Goal: Task Accomplishment & Management: Manage account settings

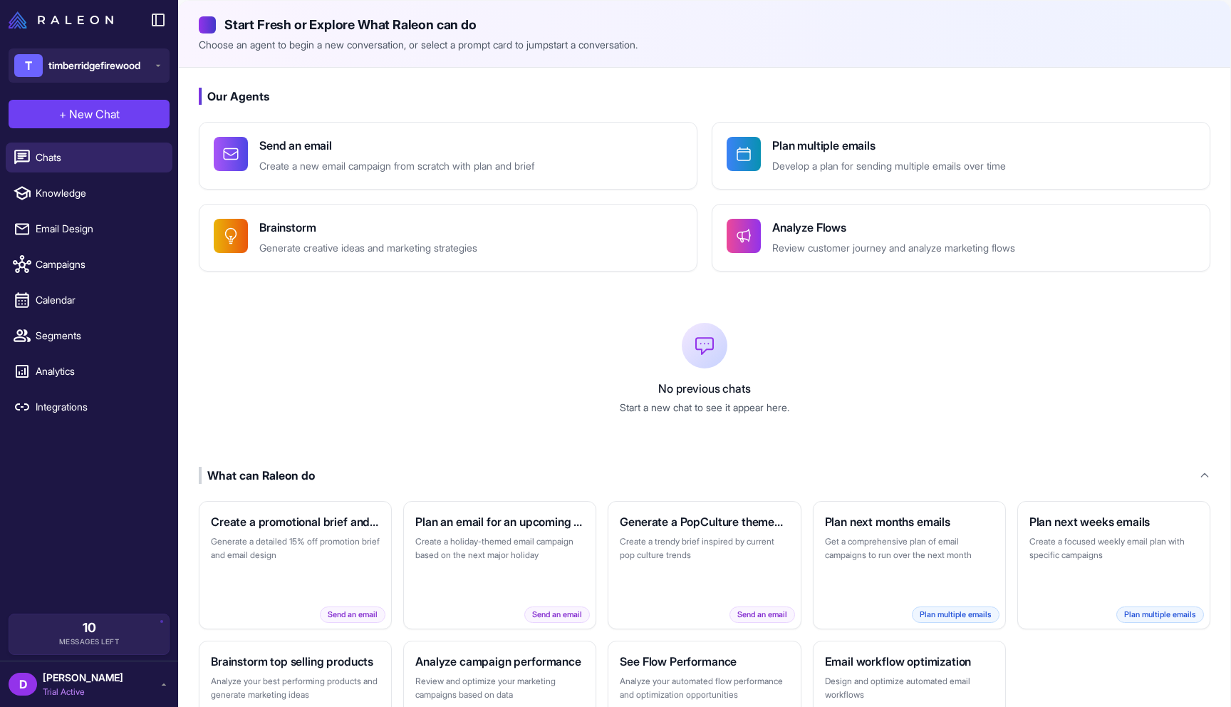
click at [66, 678] on span "[PERSON_NAME]" at bounding box center [83, 678] width 81 height 16
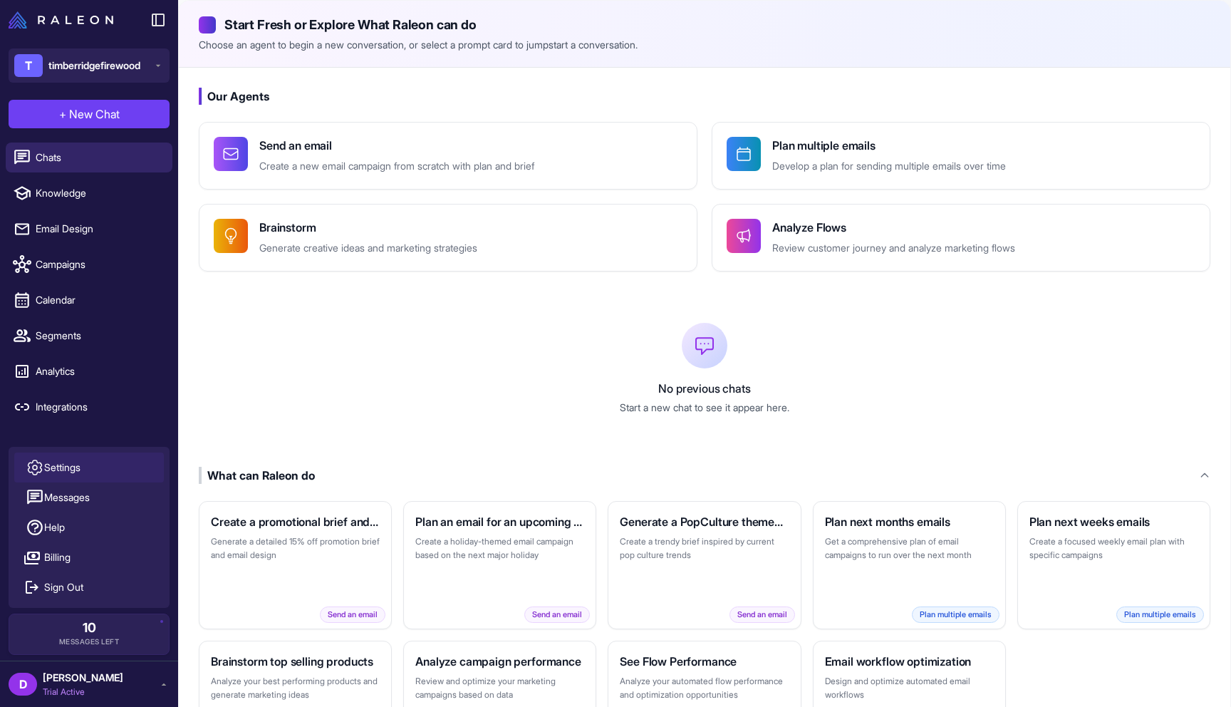
click at [105, 459] on link "Settings" at bounding box center [89, 468] width 150 height 30
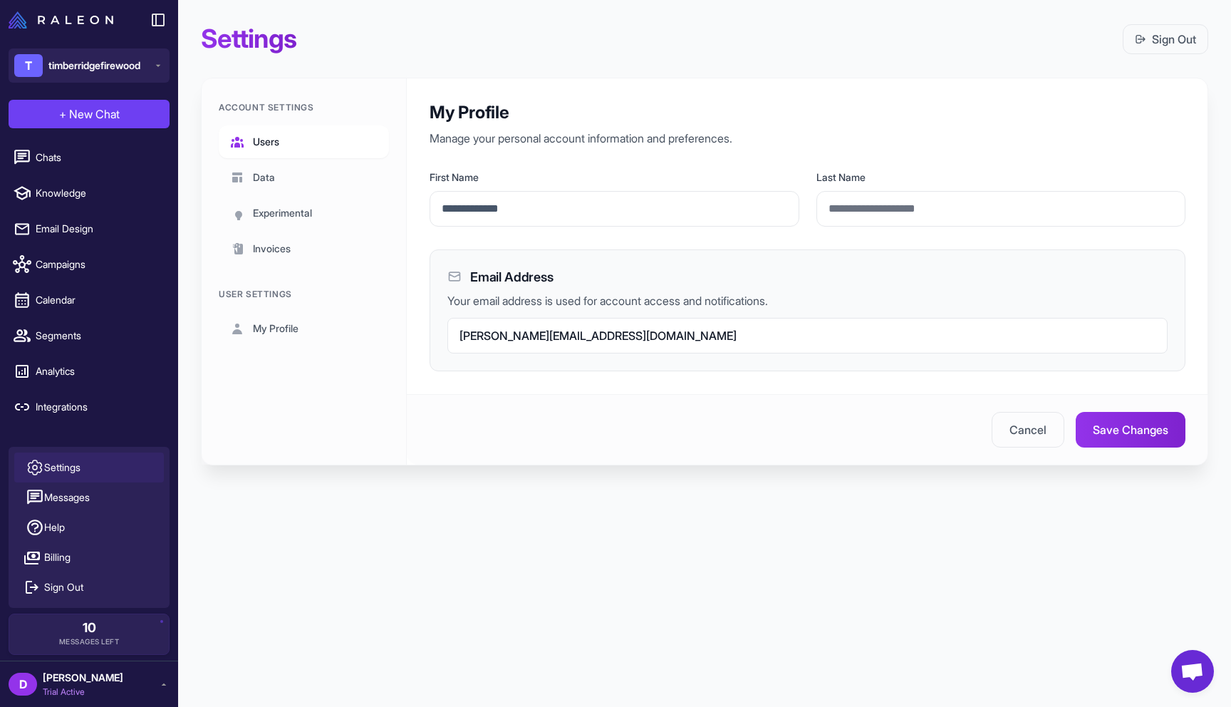
click at [291, 136] on link "Users" at bounding box center [304, 141] width 170 height 33
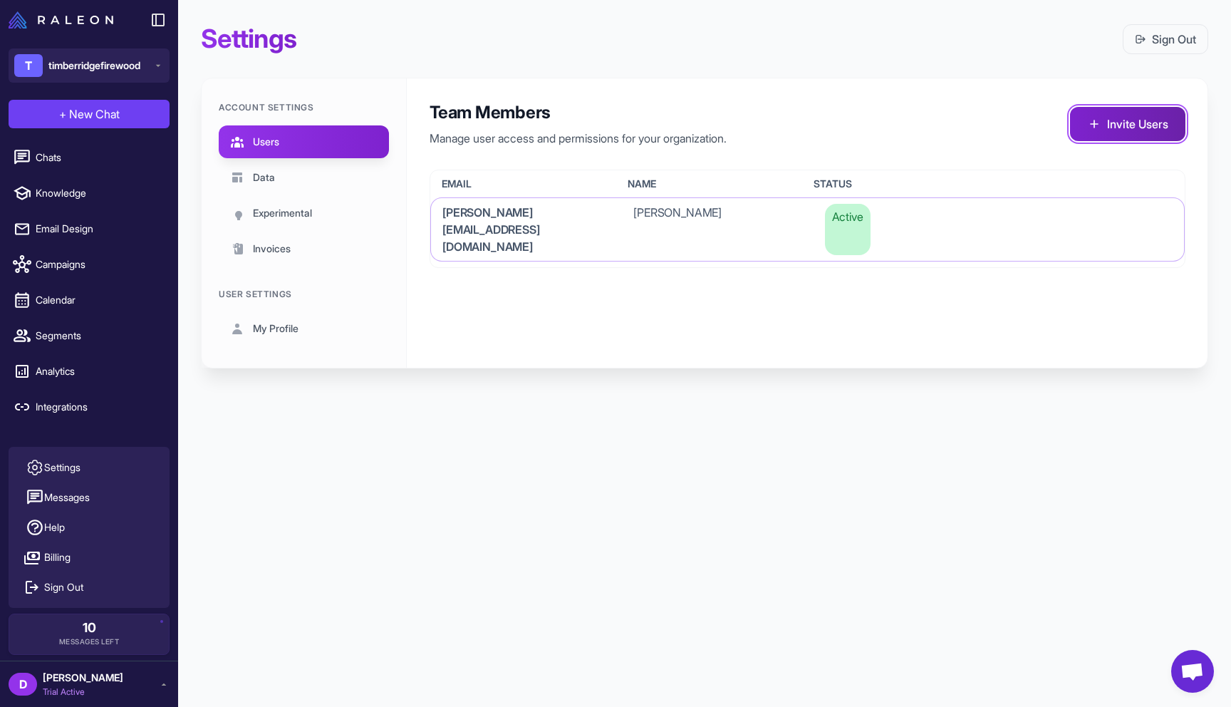
click at [1097, 123] on icon at bounding box center [1094, 124] width 14 height 14
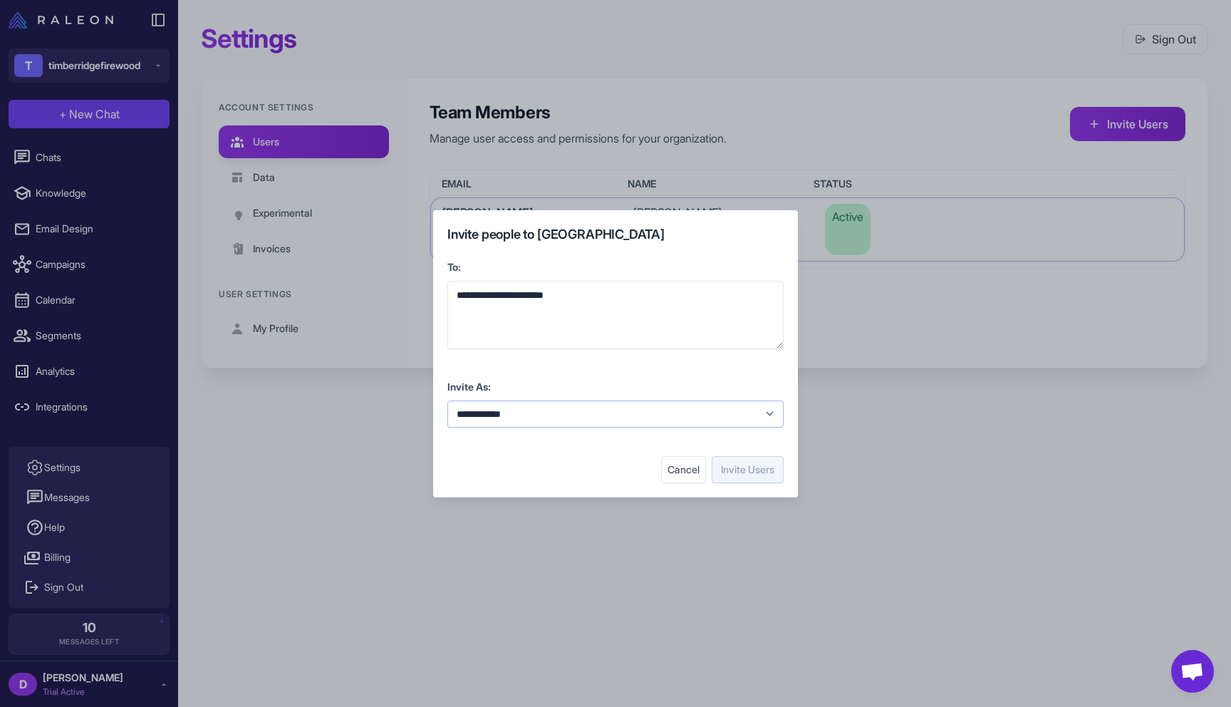
click at [537, 403] on select "**********" at bounding box center [616, 413] width 336 height 27
click at [659, 291] on div "[EMAIL_ADDRESS][DOMAIN_NAME]" at bounding box center [616, 315] width 336 height 68
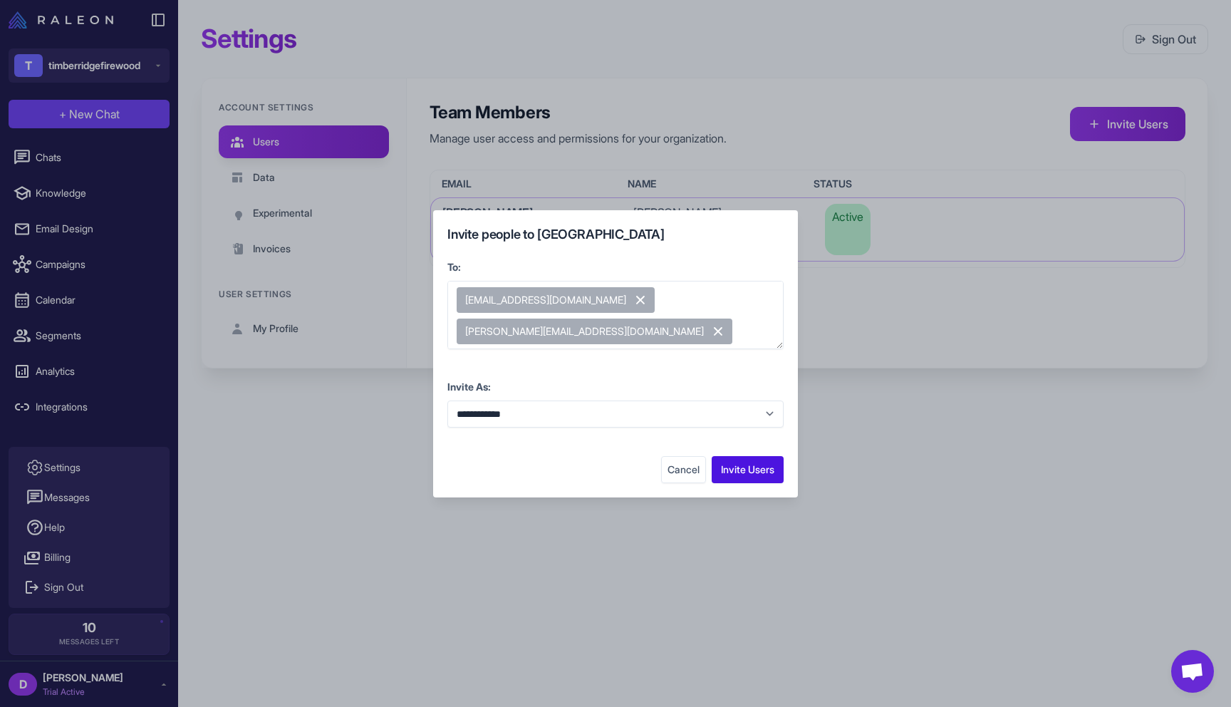
click at [743, 466] on button "Invite Users" at bounding box center [748, 469] width 72 height 27
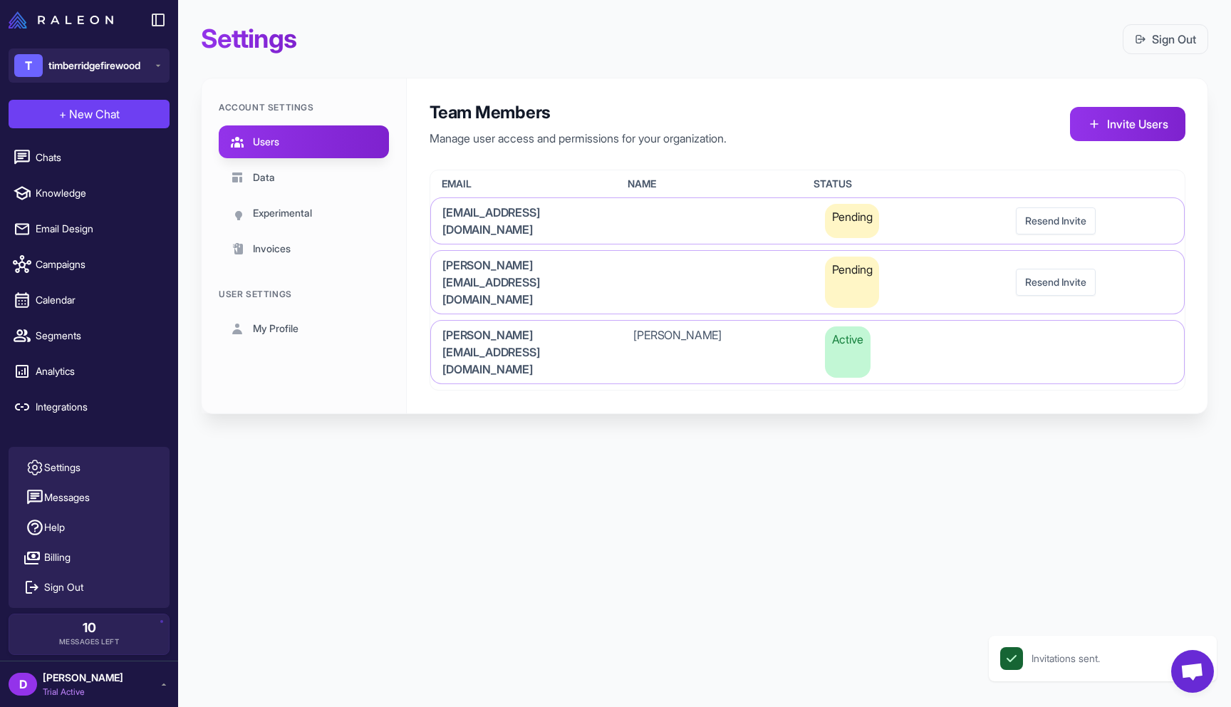
click at [681, 452] on div "Settings Sign Out Account Settings Users Data Experimental Invoices User Settin…" at bounding box center [704, 353] width 1053 height 707
click at [269, 197] on link "Experimental" at bounding box center [304, 213] width 170 height 33
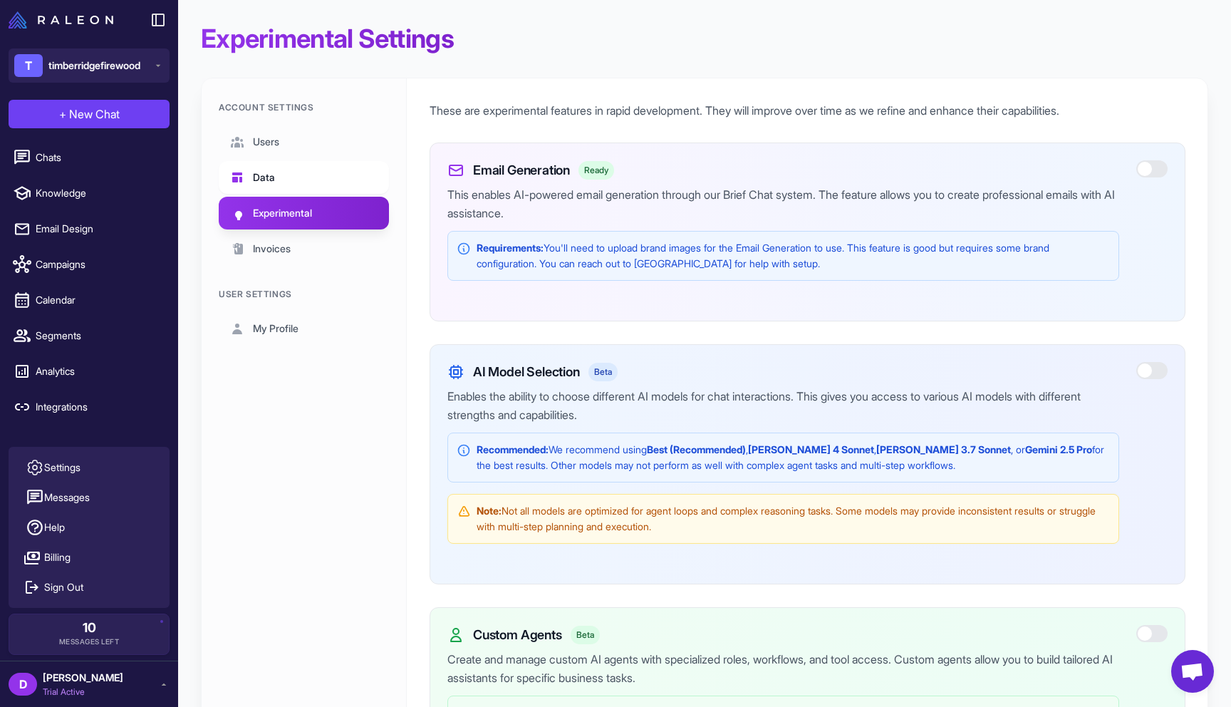
click at [276, 189] on link "Data" at bounding box center [304, 177] width 170 height 33
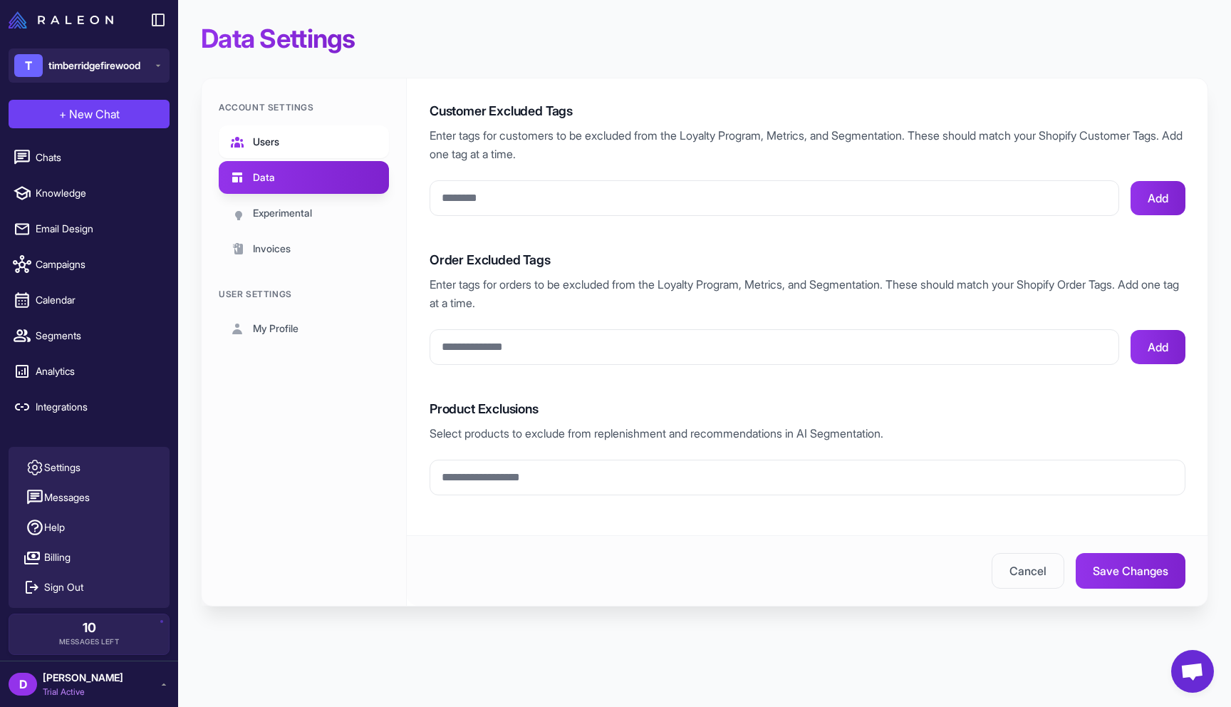
click at [287, 144] on link "Users" at bounding box center [304, 141] width 170 height 33
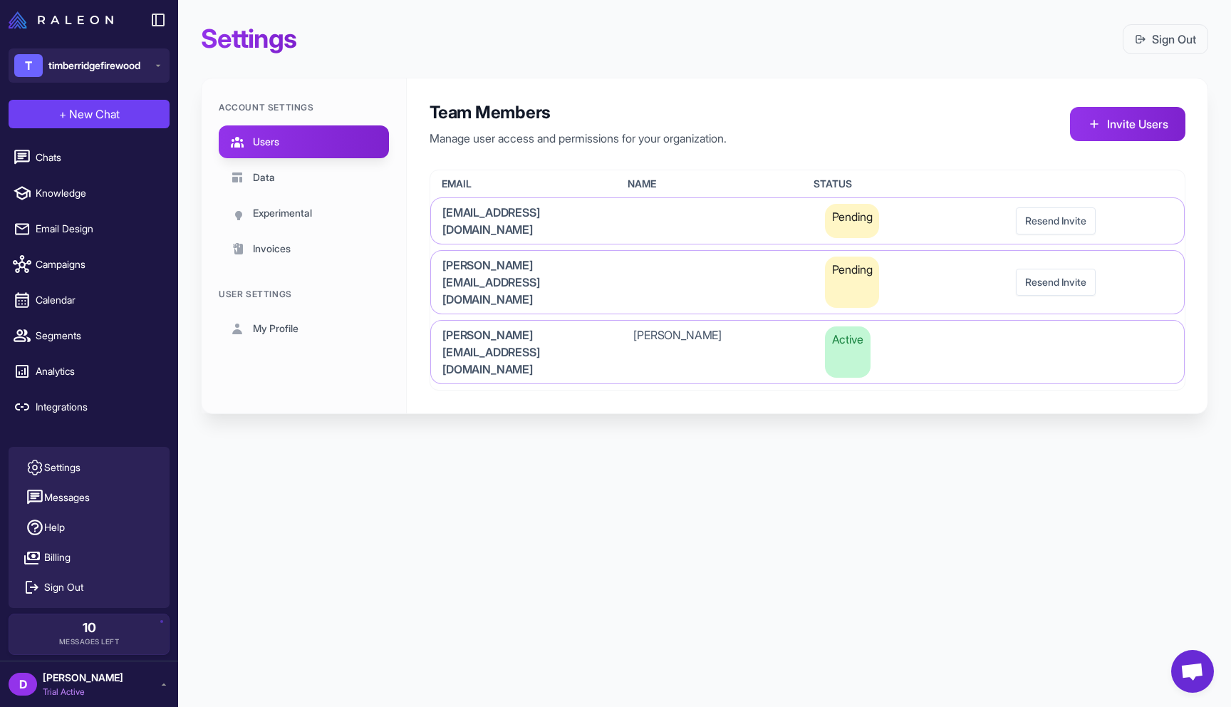
click at [152, 92] on div "+ New Chat Raleon Agents Send an email Plan multiple emails Brainstorm Analyze …" at bounding box center [89, 114] width 178 height 46
click at [135, 71] on span "timberridgefirewood" at bounding box center [94, 66] width 92 height 16
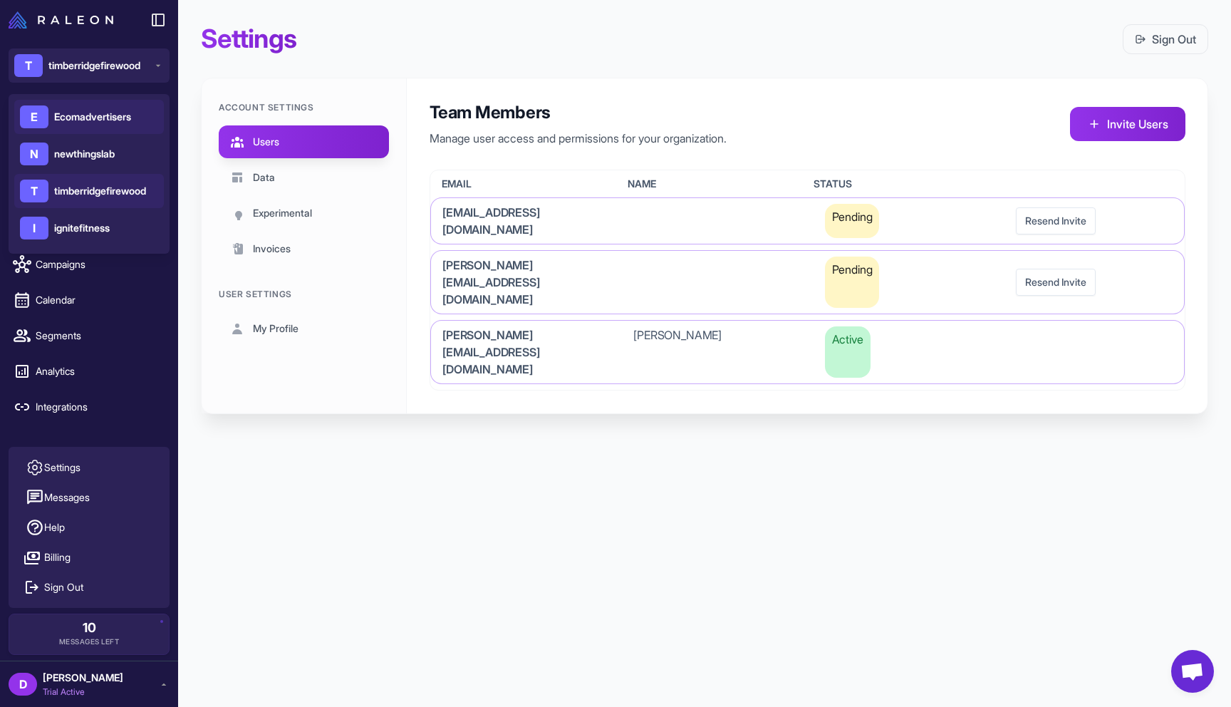
click at [91, 132] on div "E Ecomadvertisers" at bounding box center [89, 117] width 150 height 34
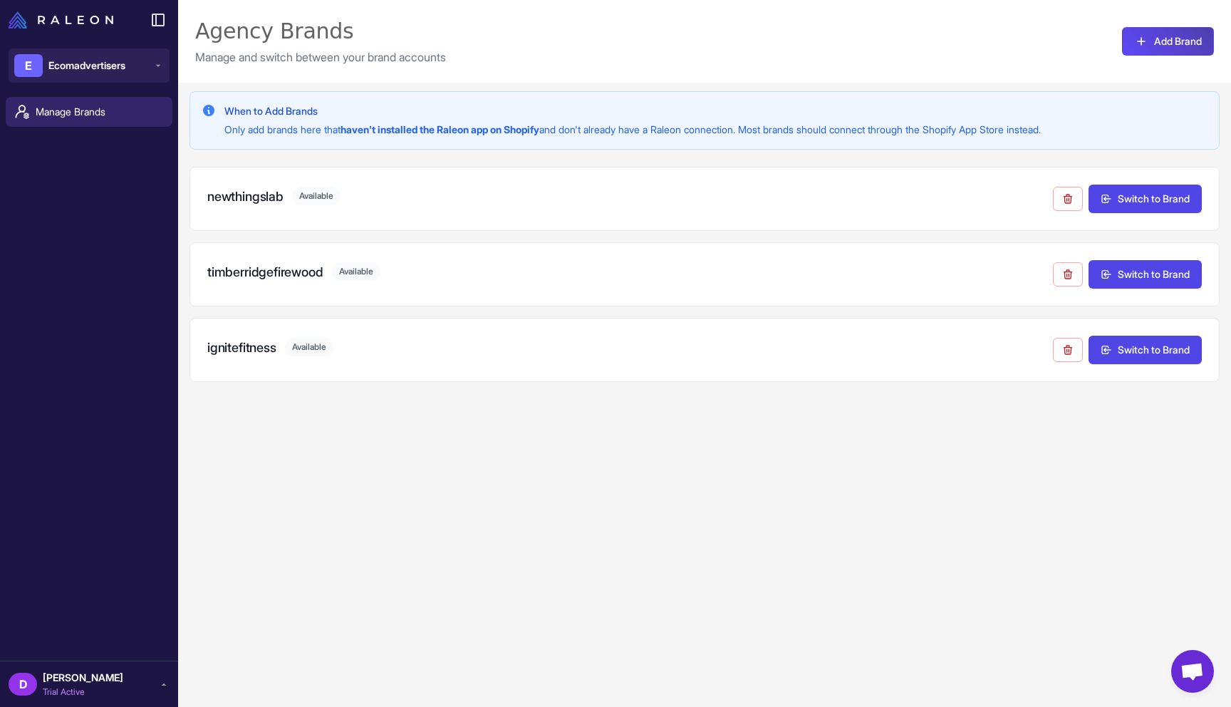
click at [111, 678] on div "D Daniel Filipe Trial Active" at bounding box center [89, 684] width 161 height 29
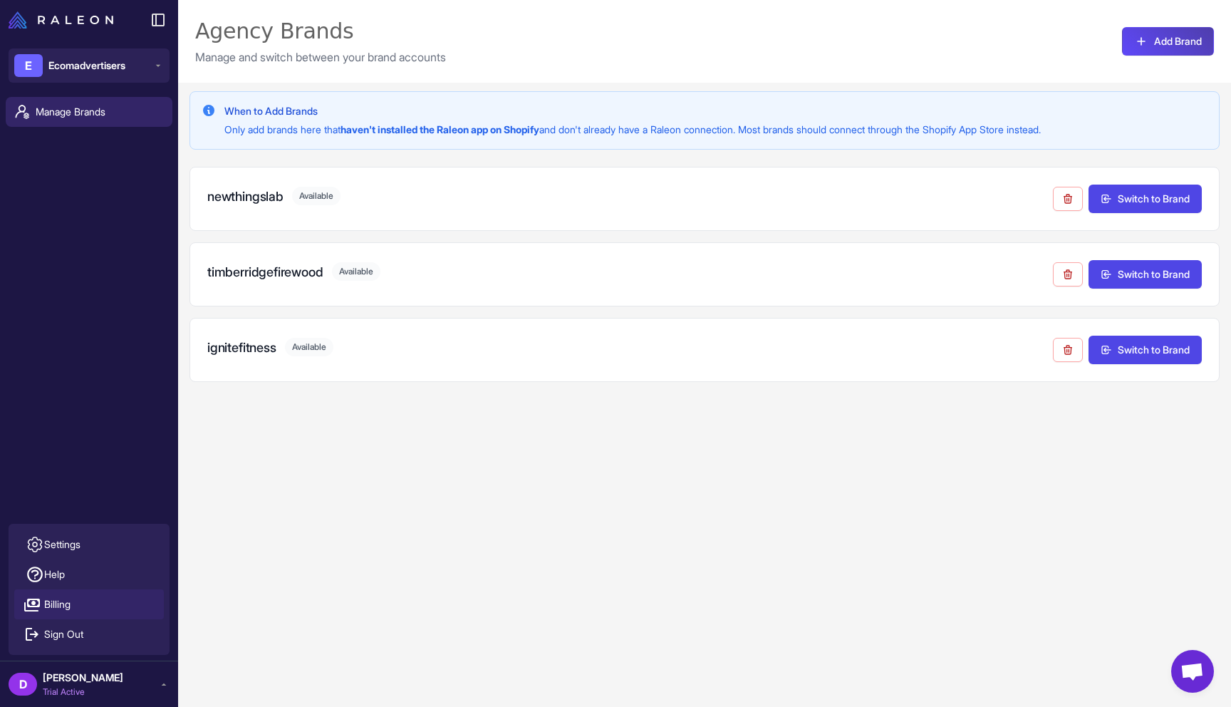
click at [108, 604] on link "Billing" at bounding box center [89, 604] width 150 height 30
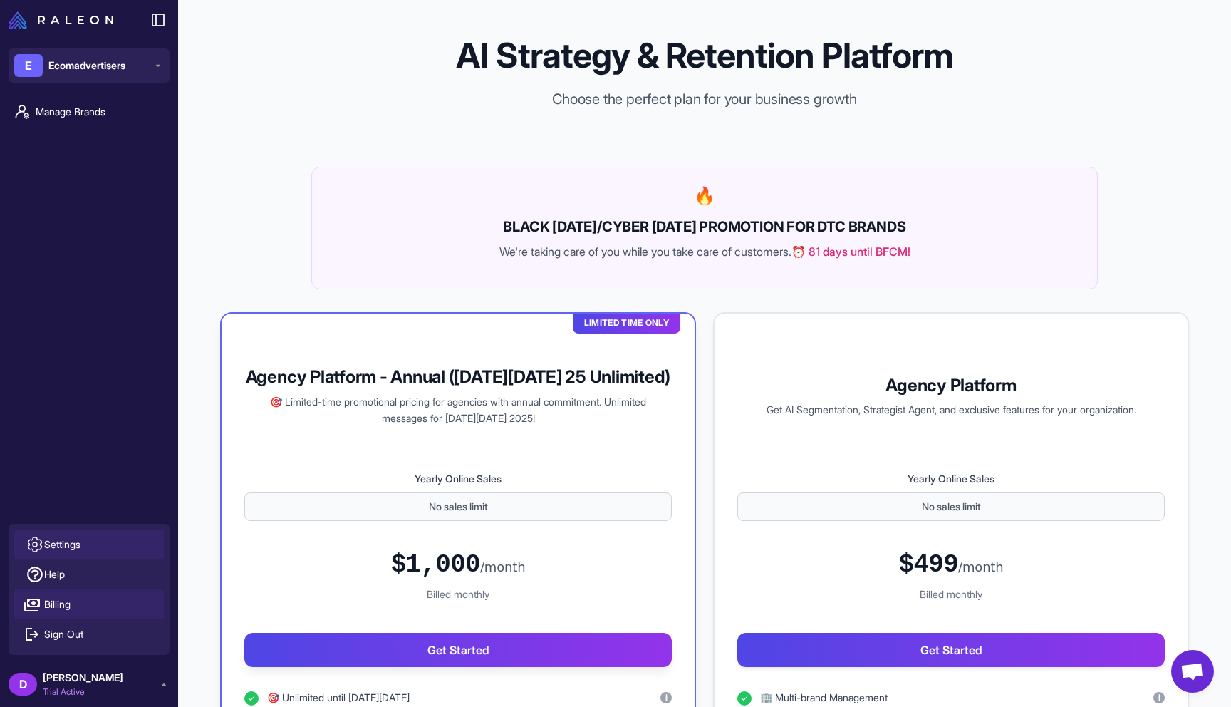
click at [91, 540] on link "Settings" at bounding box center [89, 544] width 150 height 30
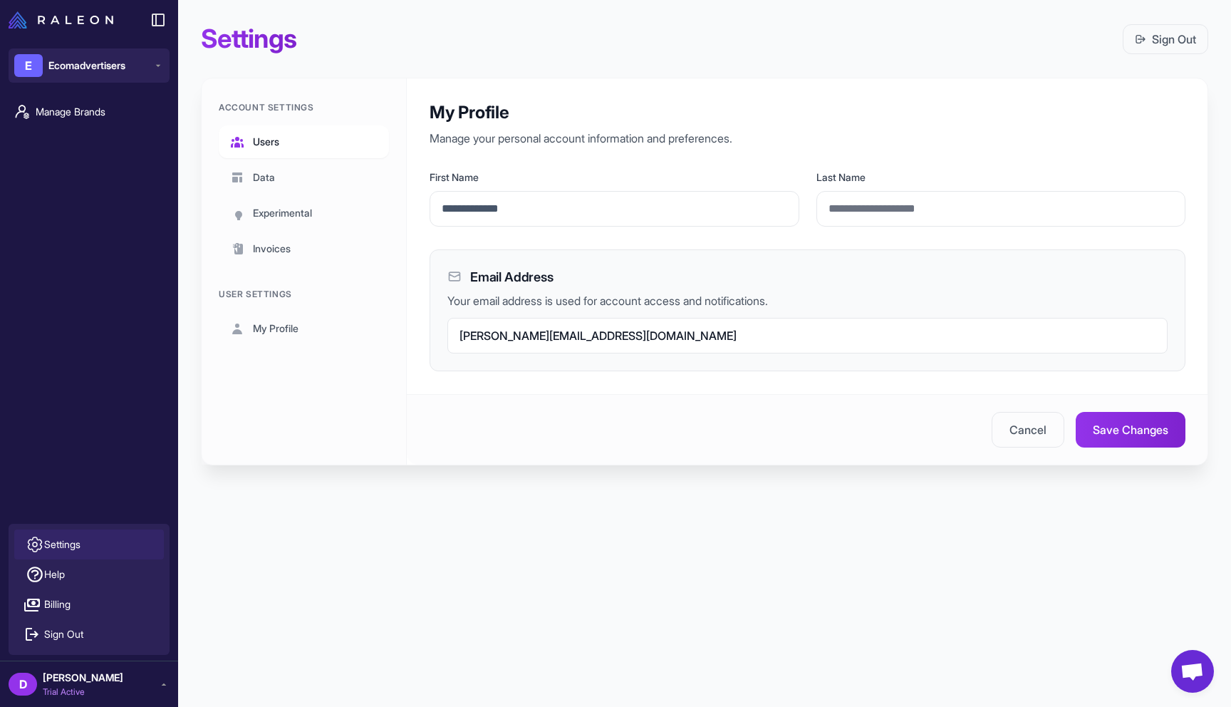
click at [292, 147] on link "Users" at bounding box center [304, 141] width 170 height 33
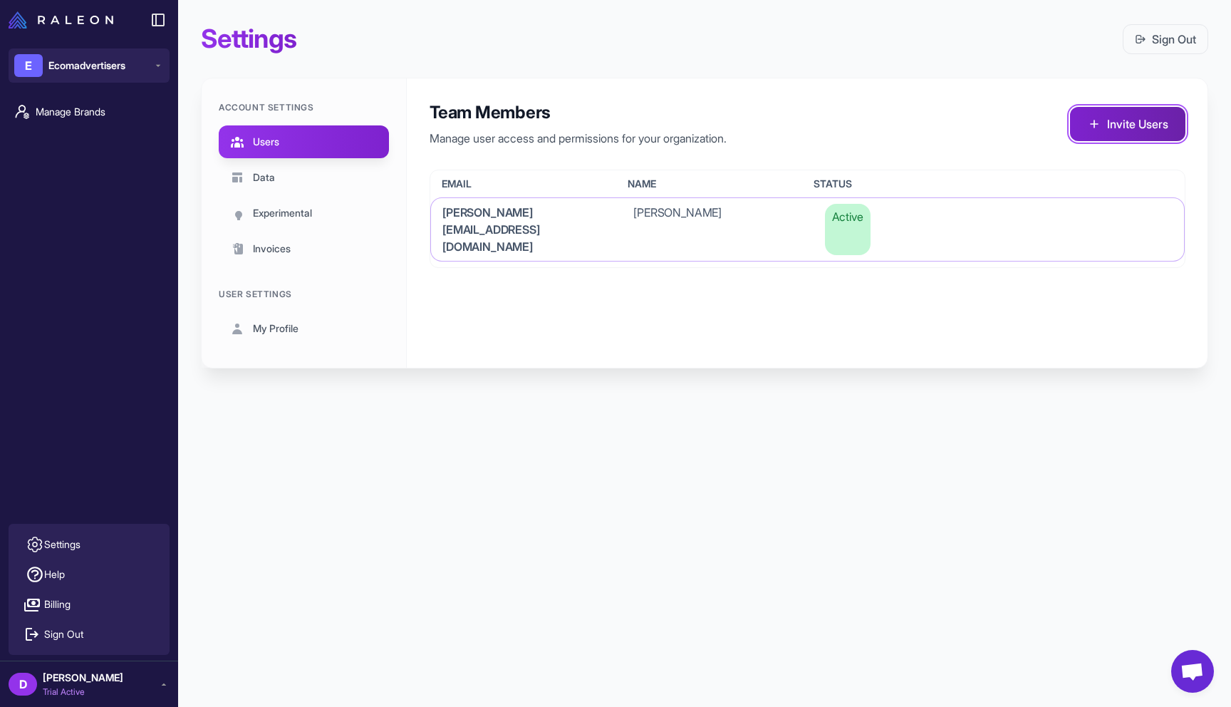
click at [1121, 130] on button "Invite Users" at bounding box center [1127, 124] width 115 height 34
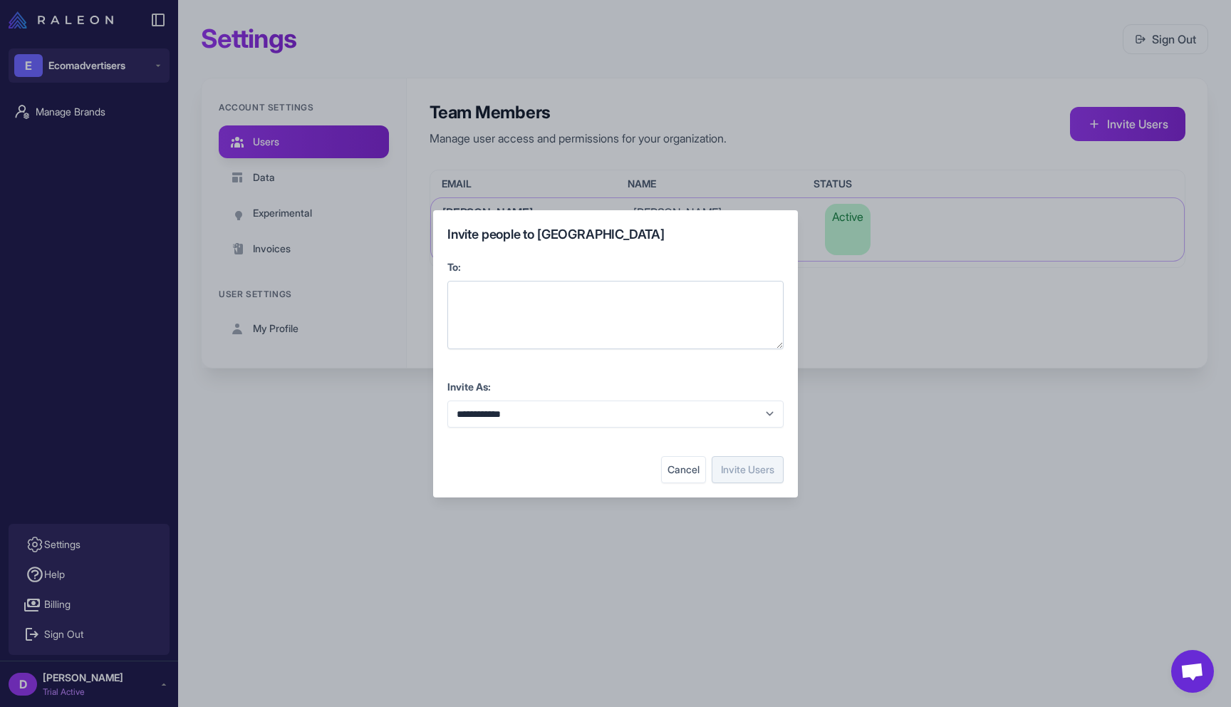
click at [634, 316] on div at bounding box center [616, 315] width 336 height 68
click at [702, 291] on div "**********" at bounding box center [616, 315] width 336 height 68
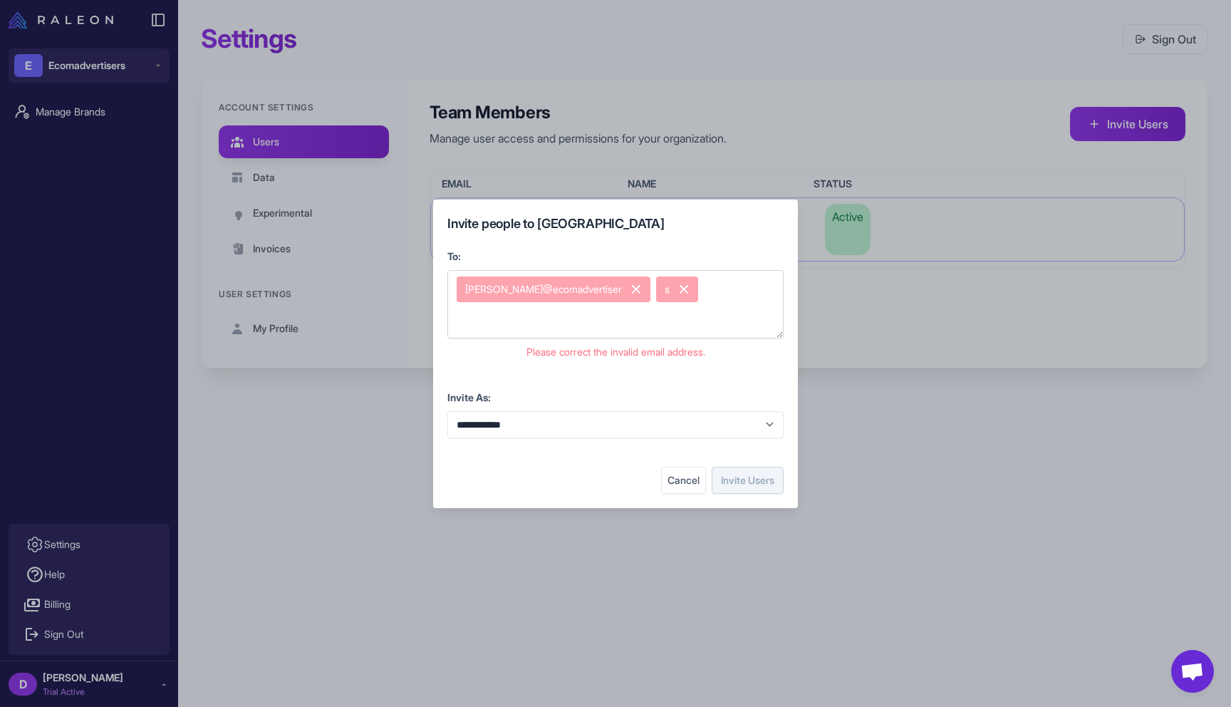
click at [574, 294] on span "dale@ecomadvertiser" at bounding box center [554, 289] width 194 height 26
click at [631, 289] on icon at bounding box center [636, 289] width 11 height 11
click at [483, 287] on icon at bounding box center [484, 288] width 9 height 9
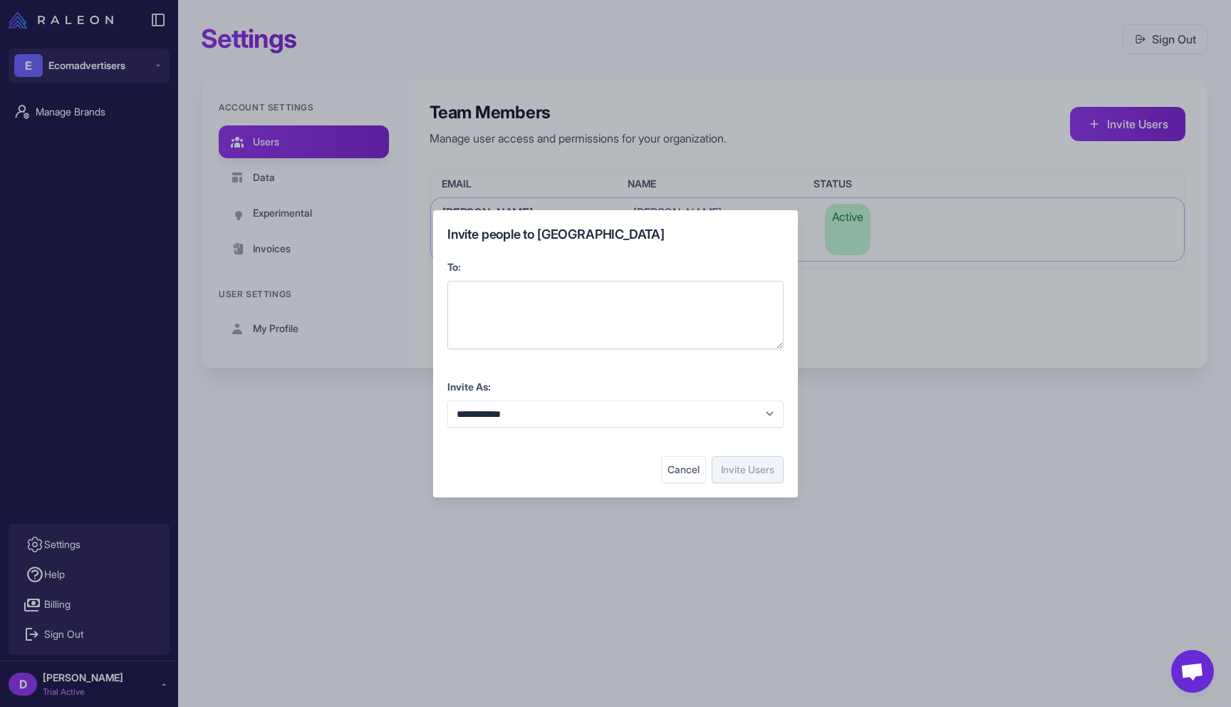
click at [487, 294] on div at bounding box center [616, 315] width 336 height 68
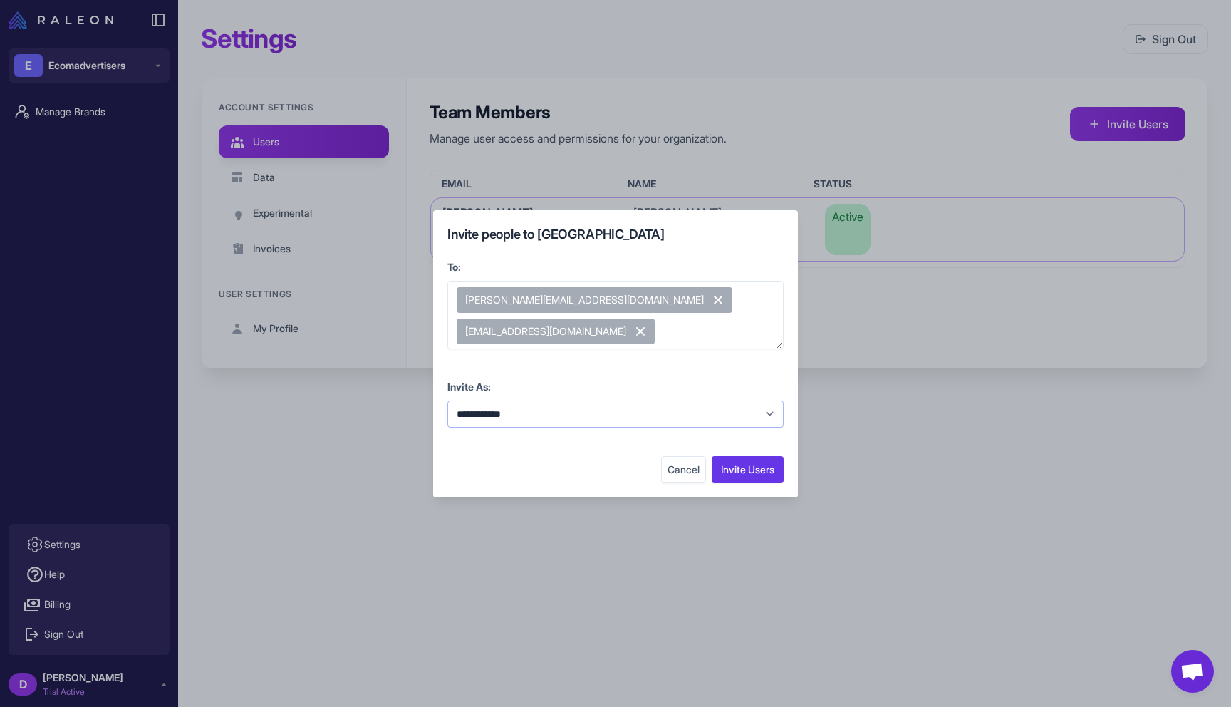
click at [671, 408] on select "**********" at bounding box center [616, 413] width 336 height 27
click at [740, 467] on button "Invite Users" at bounding box center [748, 469] width 72 height 27
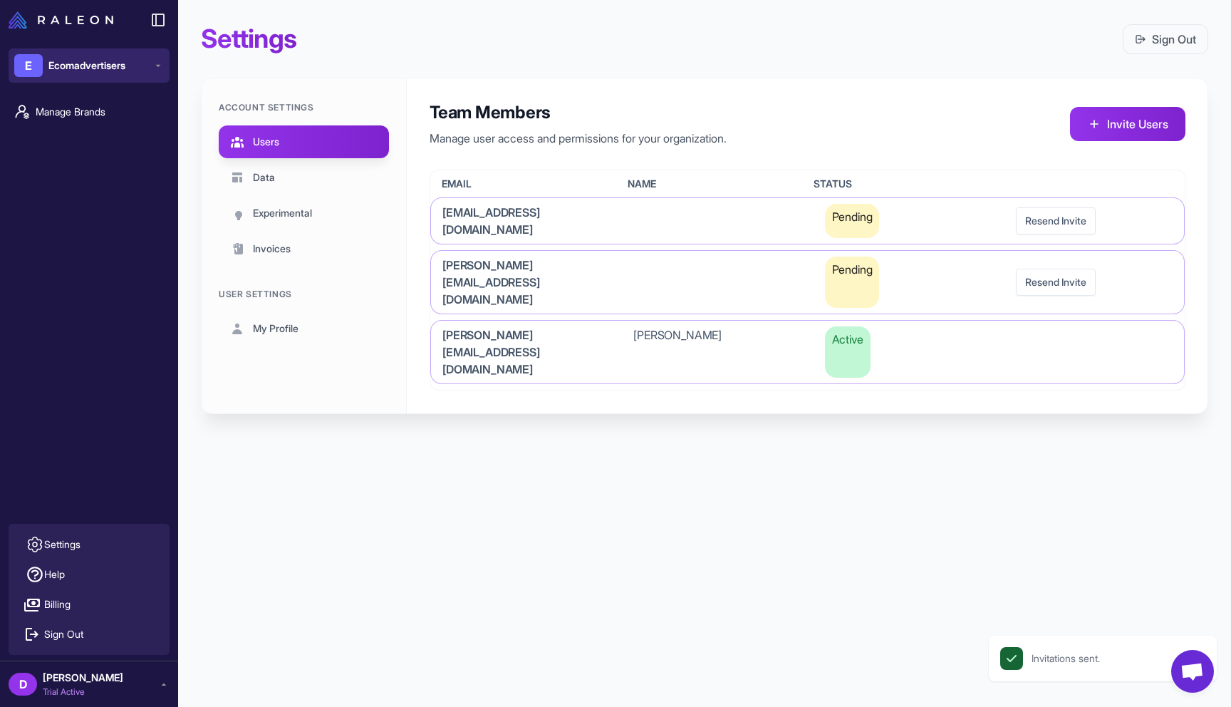
click at [124, 64] on span "Ecomadvertisers" at bounding box center [86, 66] width 77 height 16
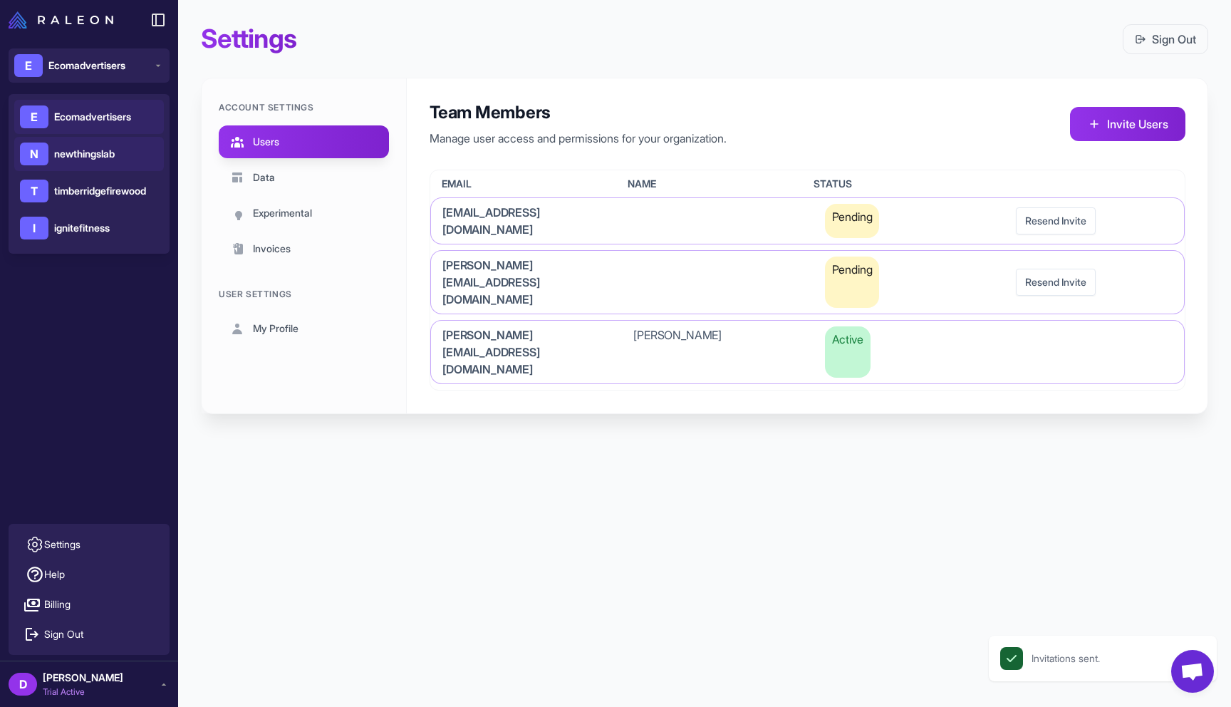
click at [103, 151] on span "newthingslab" at bounding box center [84, 154] width 61 height 16
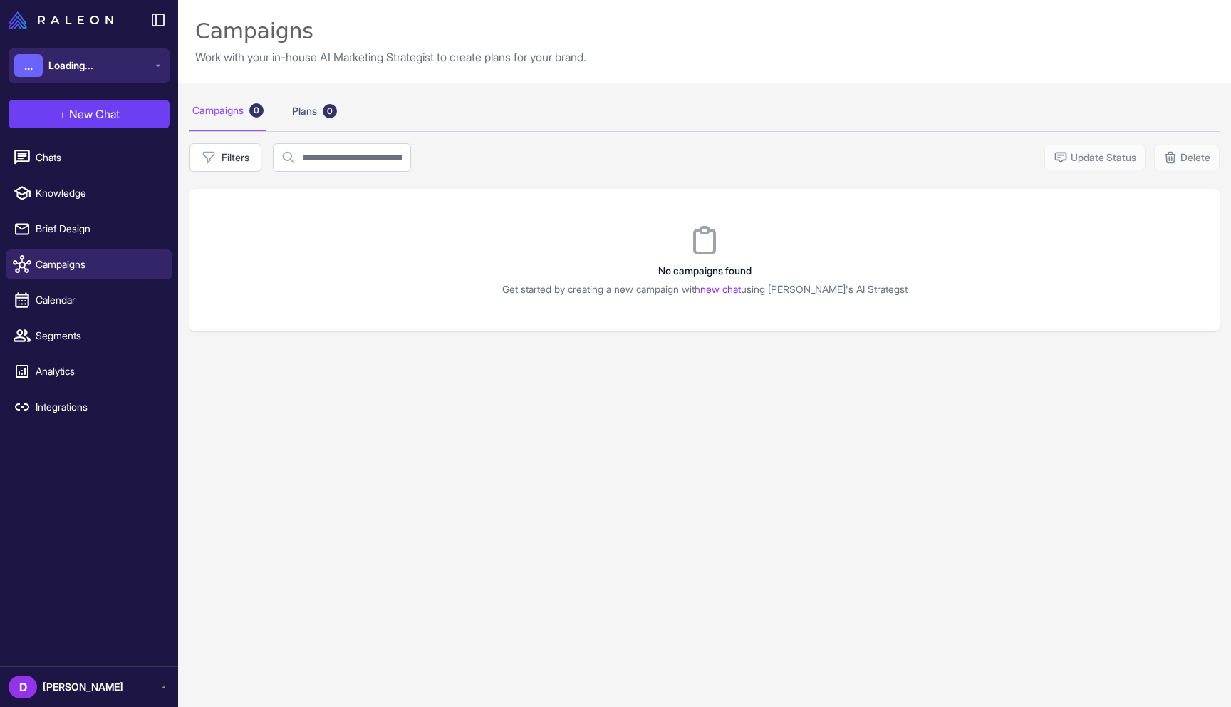
click at [82, 67] on span "Loading..." at bounding box center [70, 66] width 45 height 16
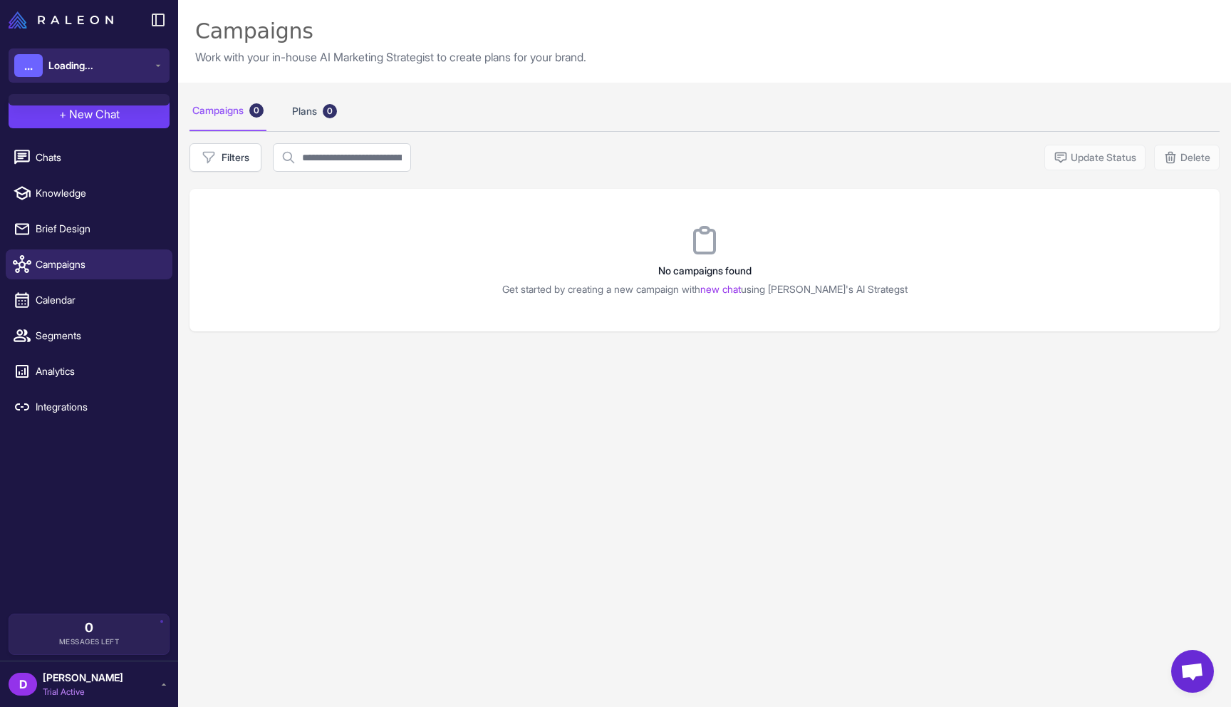
click at [130, 61] on button "... Loading..." at bounding box center [89, 65] width 161 height 34
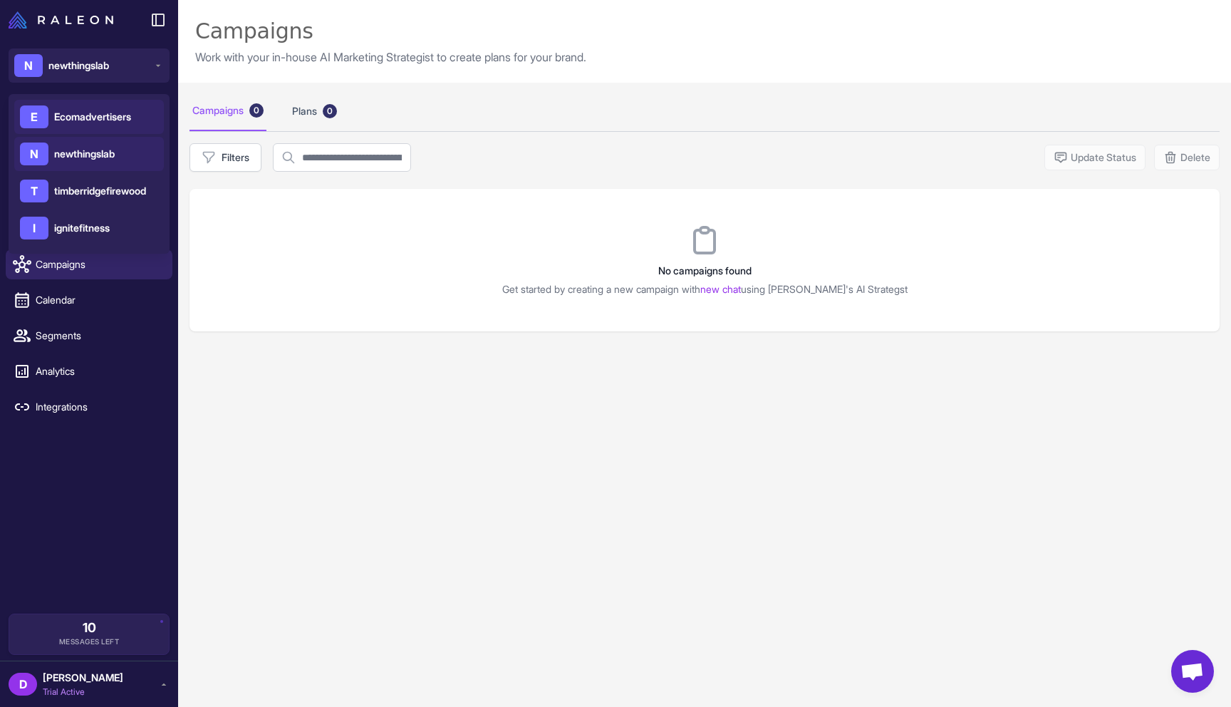
click at [112, 108] on div "E Ecomadvertisers" at bounding box center [89, 117] width 150 height 34
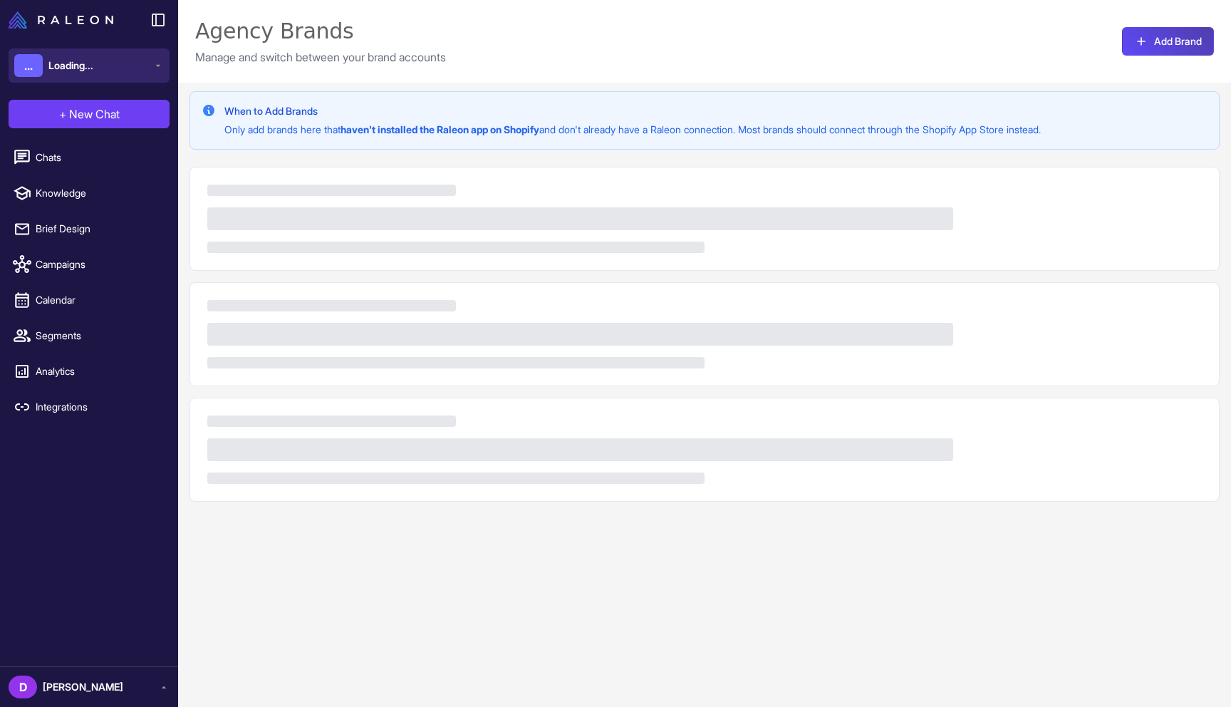
click at [143, 52] on button "... Loading..." at bounding box center [89, 65] width 161 height 34
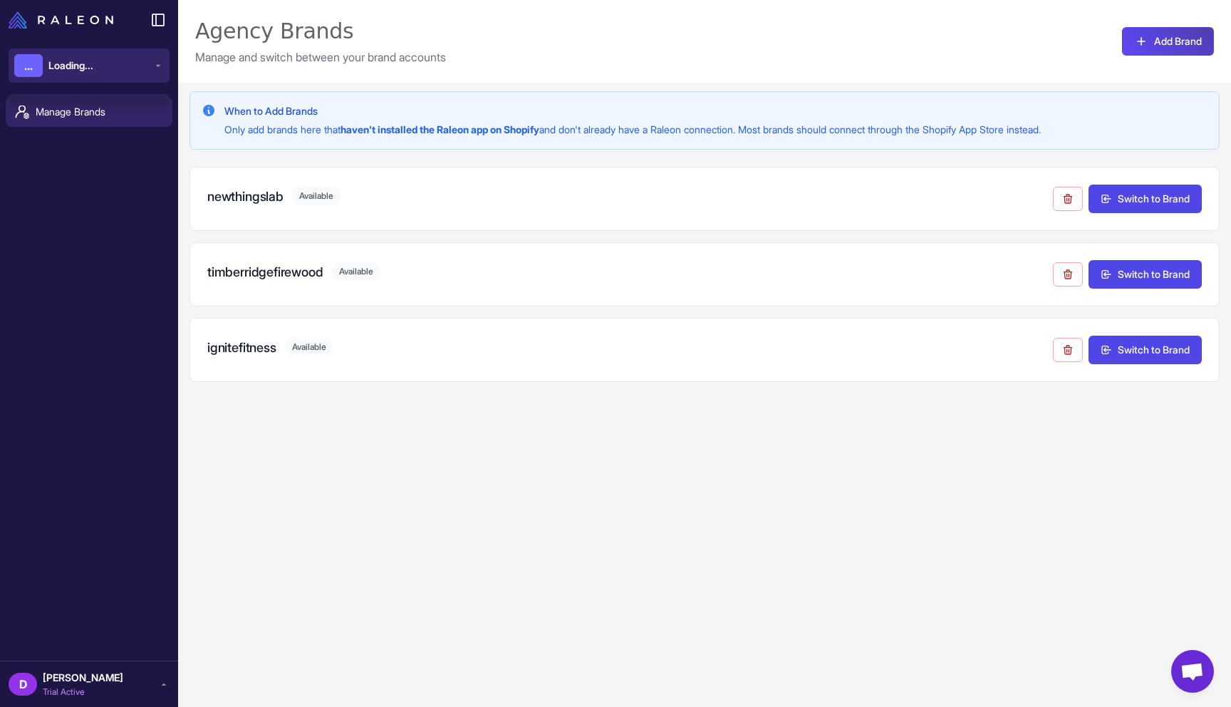
click at [135, 76] on button "... Loading..." at bounding box center [89, 65] width 161 height 34
click at [151, 68] on button "E Ecomadvertisers" at bounding box center [89, 65] width 161 height 34
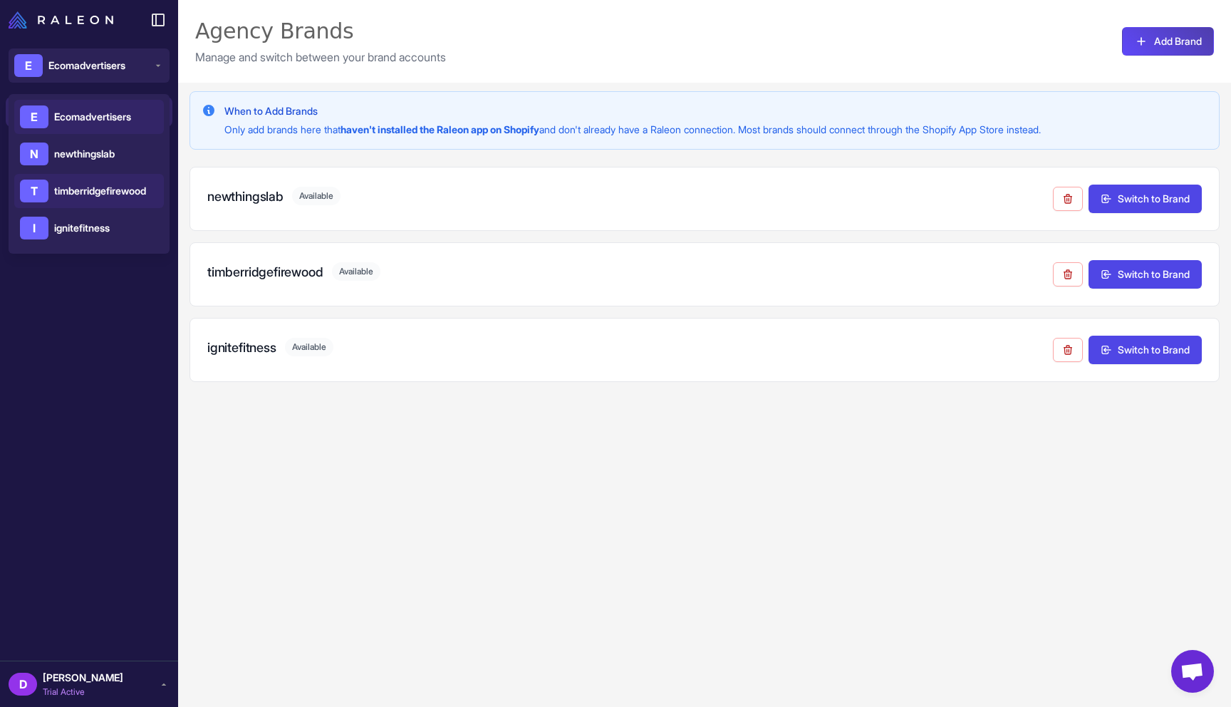
click at [109, 179] on div "T timberridgefirewood" at bounding box center [89, 191] width 150 height 34
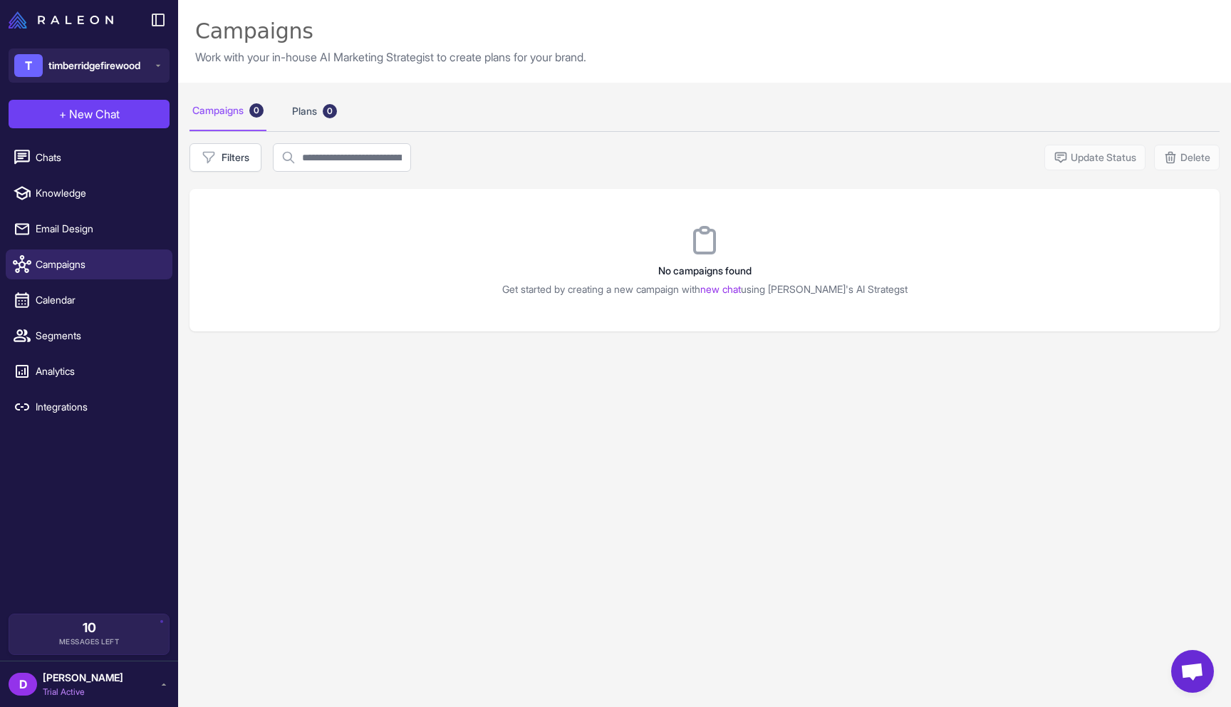
click at [76, 683] on span "[PERSON_NAME]" at bounding box center [83, 678] width 81 height 16
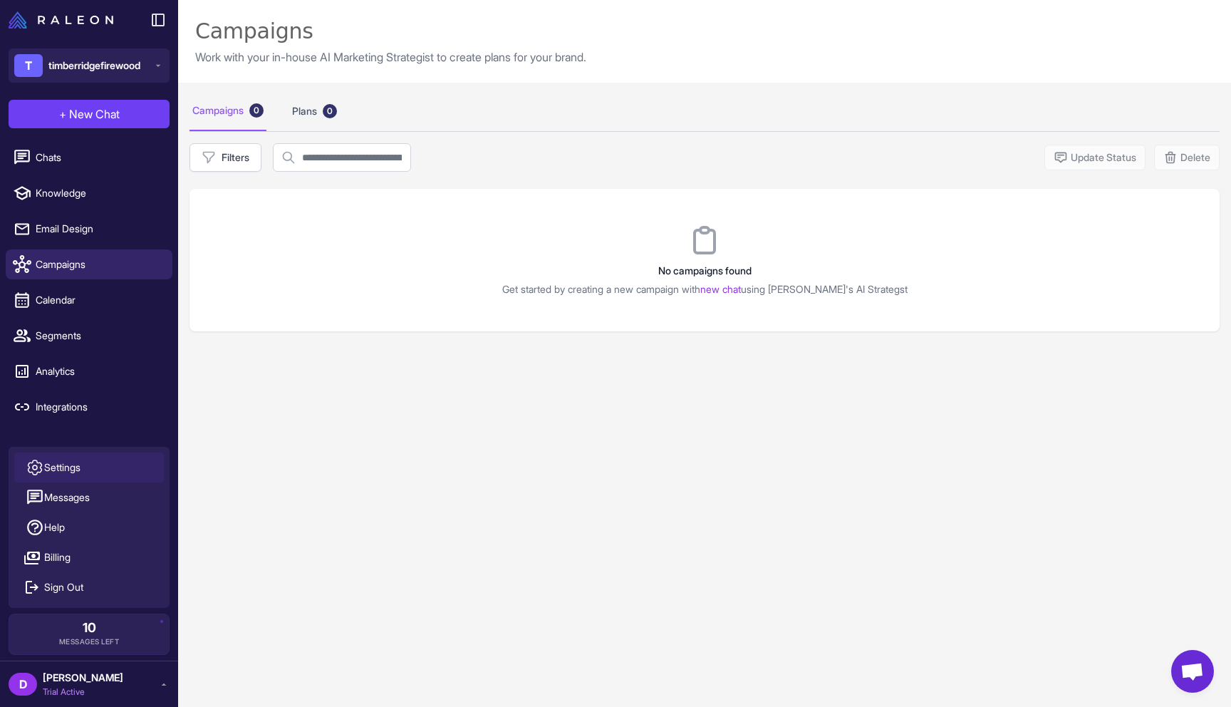
click at [101, 463] on link "Settings" at bounding box center [89, 468] width 150 height 30
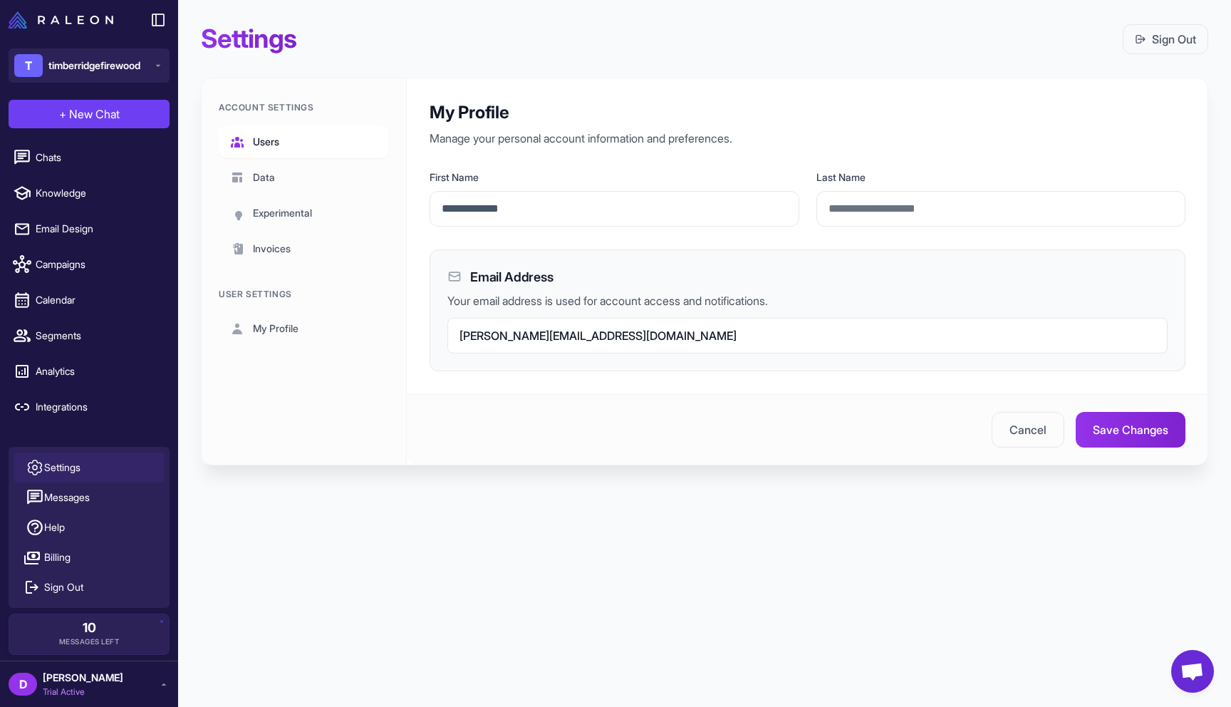
click at [311, 145] on link "Users" at bounding box center [304, 141] width 170 height 33
